Goal: Task Accomplishment & Management: Use online tool/utility

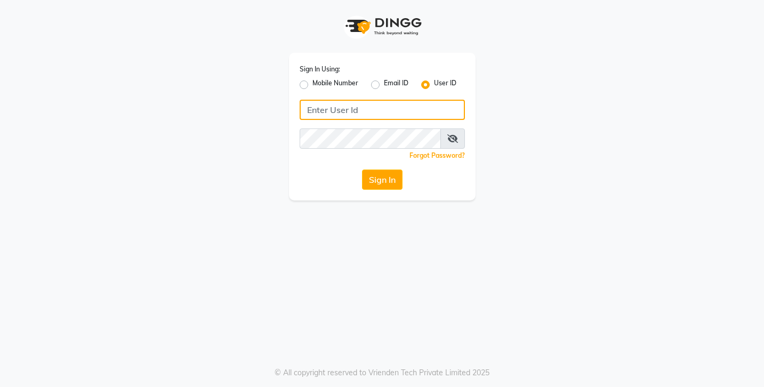
type input "lemonsalon"
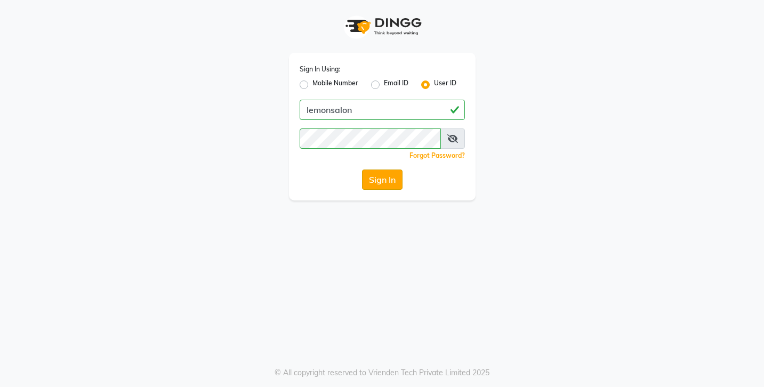
click at [382, 182] on button "Sign In" at bounding box center [382, 180] width 41 height 20
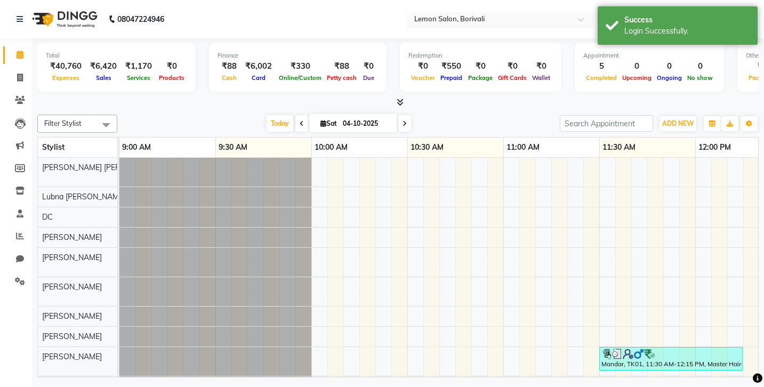
click at [578, 21] on span at bounding box center [584, 22] width 13 height 11
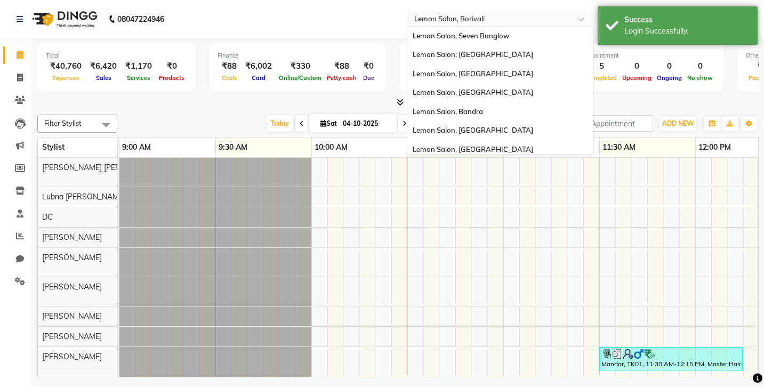
scroll to position [96, 0]
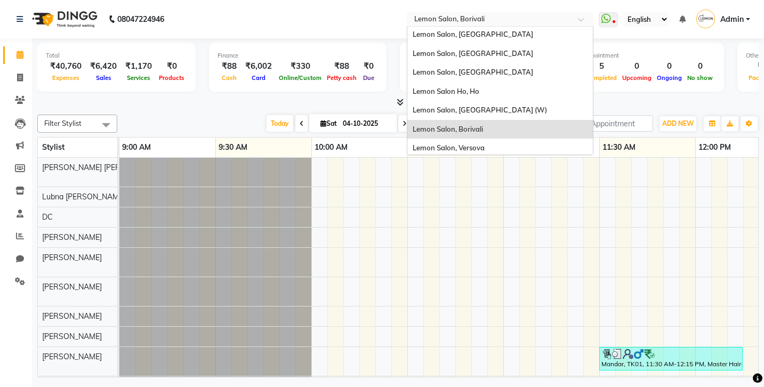
click at [578, 21] on span at bounding box center [584, 22] width 13 height 11
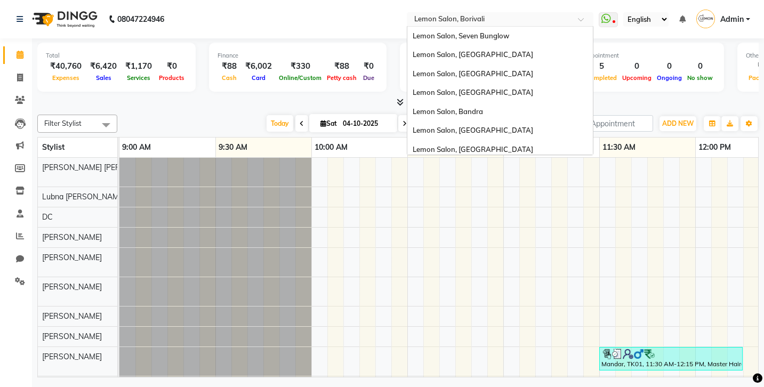
click at [578, 21] on span at bounding box center [584, 22] width 13 height 11
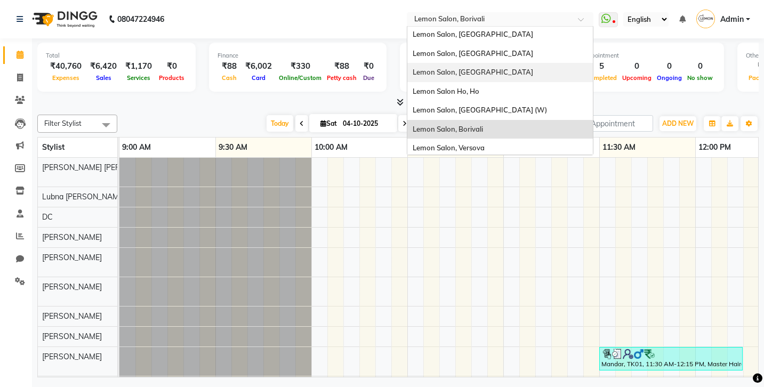
click at [439, 67] on div "Lemon Salon, [GEOGRAPHIC_DATA]" at bounding box center [500, 72] width 186 height 19
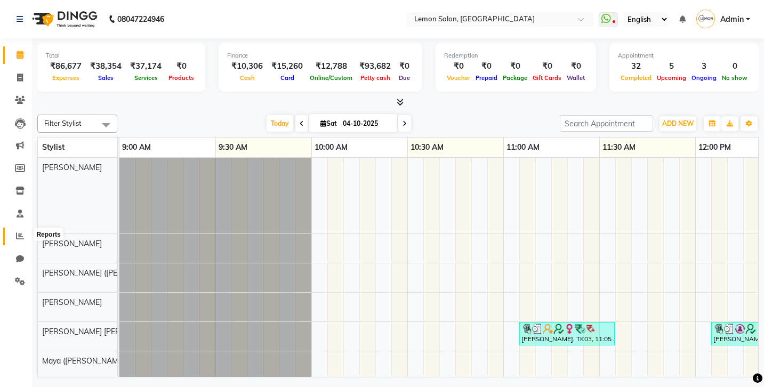
click at [19, 237] on icon at bounding box center [20, 236] width 8 height 8
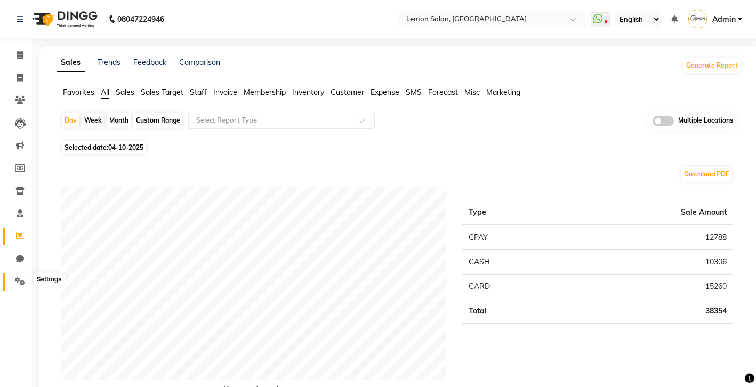
click at [20, 279] on icon at bounding box center [20, 281] width 10 height 8
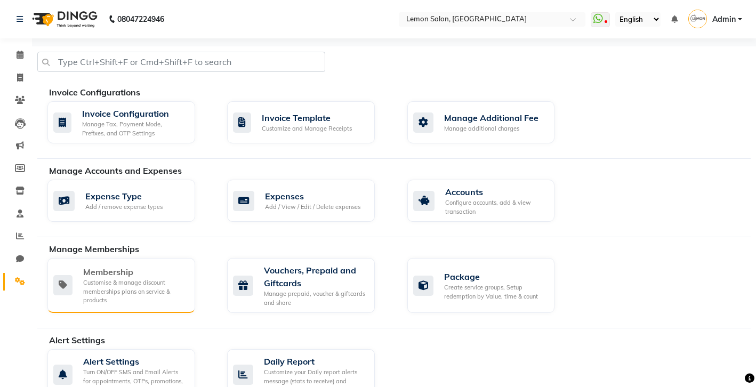
click at [149, 289] on div "Customise & manage discount memberships plans on service & products" at bounding box center [134, 291] width 103 height 27
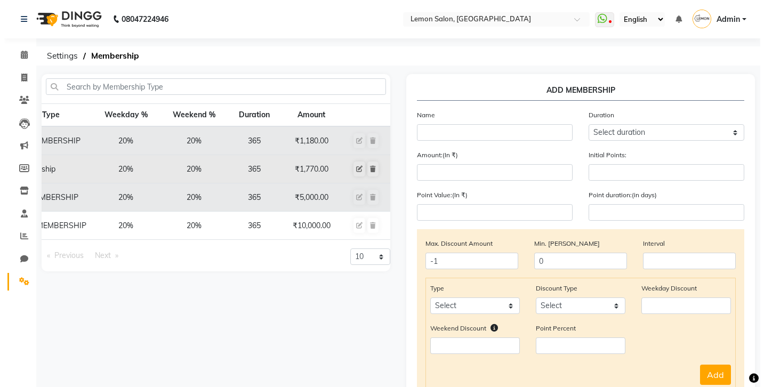
scroll to position [0, 86]
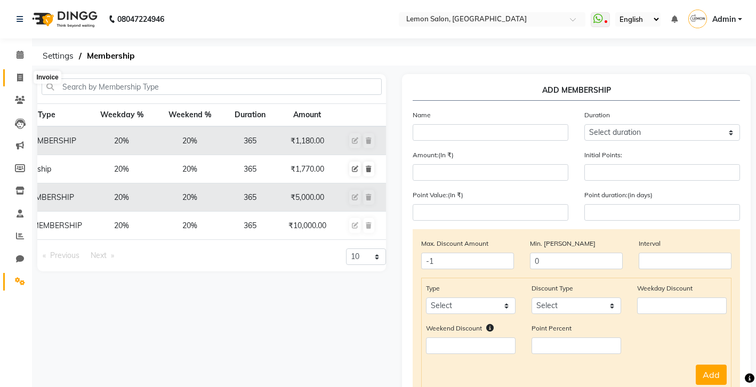
click at [17, 79] on icon at bounding box center [20, 78] width 6 height 8
select select "service"
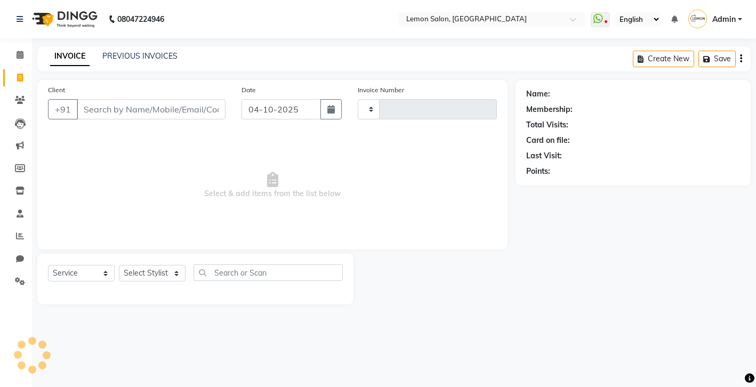
type input "6771"
select select "566"
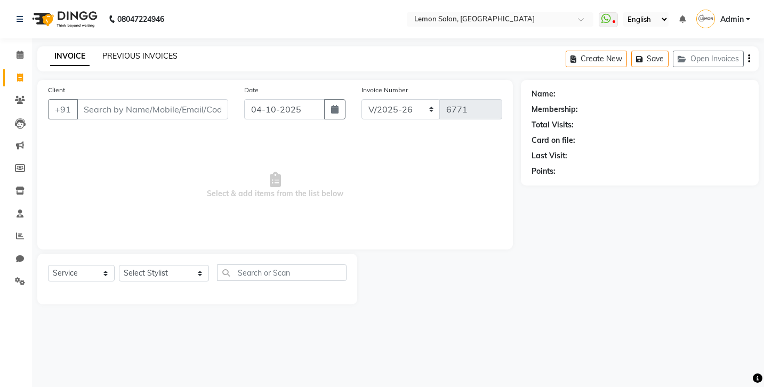
click at [155, 53] on div "PREVIOUS INVOICES" at bounding box center [139, 56] width 75 height 11
click at [136, 58] on link "PREVIOUS INVOICES" at bounding box center [139, 56] width 75 height 10
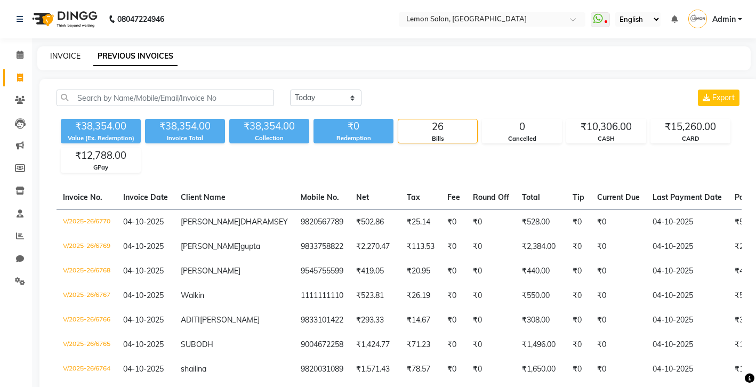
click at [60, 53] on link "INVOICE" at bounding box center [65, 56] width 30 height 10
select select "service"
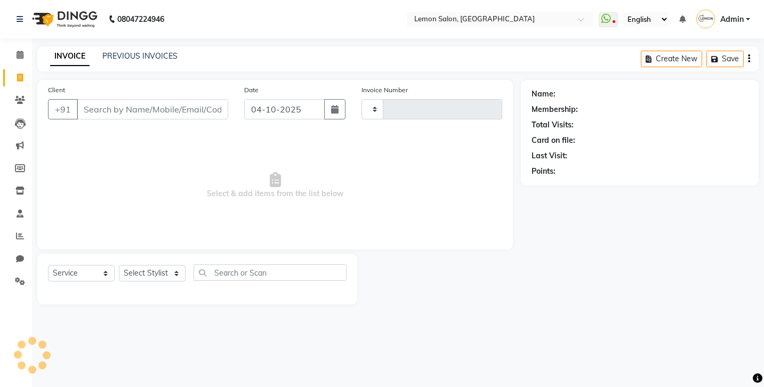
type input "6771"
select select "566"
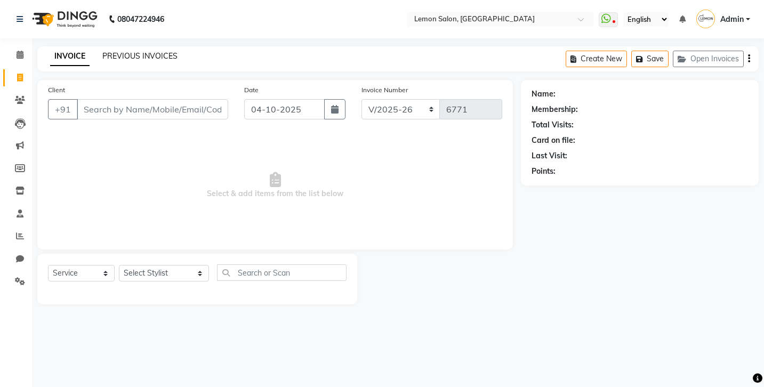
click at [138, 51] on link "PREVIOUS INVOICES" at bounding box center [139, 56] width 75 height 10
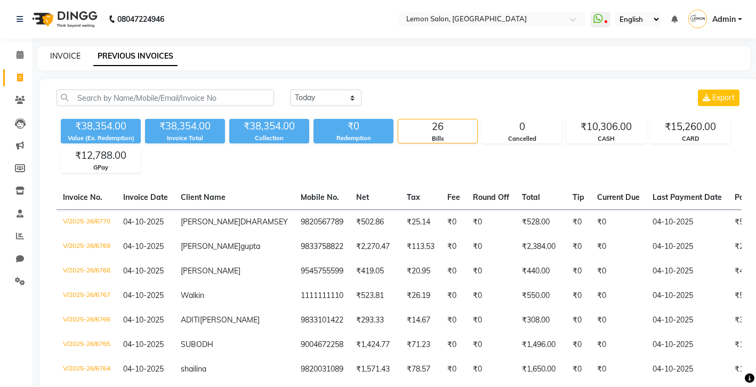
click at [52, 60] on link "INVOICE" at bounding box center [65, 56] width 30 height 10
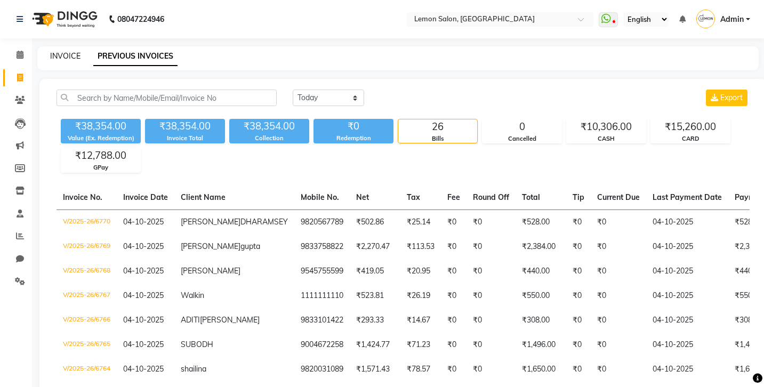
select select "566"
select select "service"
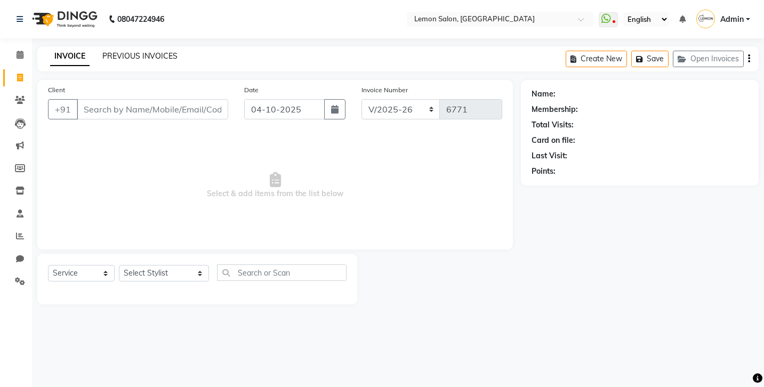
click at [134, 55] on link "PREVIOUS INVOICES" at bounding box center [139, 56] width 75 height 10
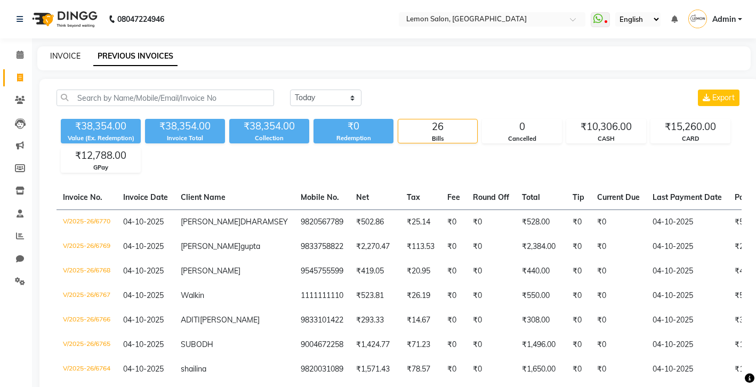
click at [67, 59] on link "INVOICE" at bounding box center [65, 56] width 30 height 10
select select "566"
select select "service"
